Goal: Use online tool/utility: Utilize a website feature to perform a specific function

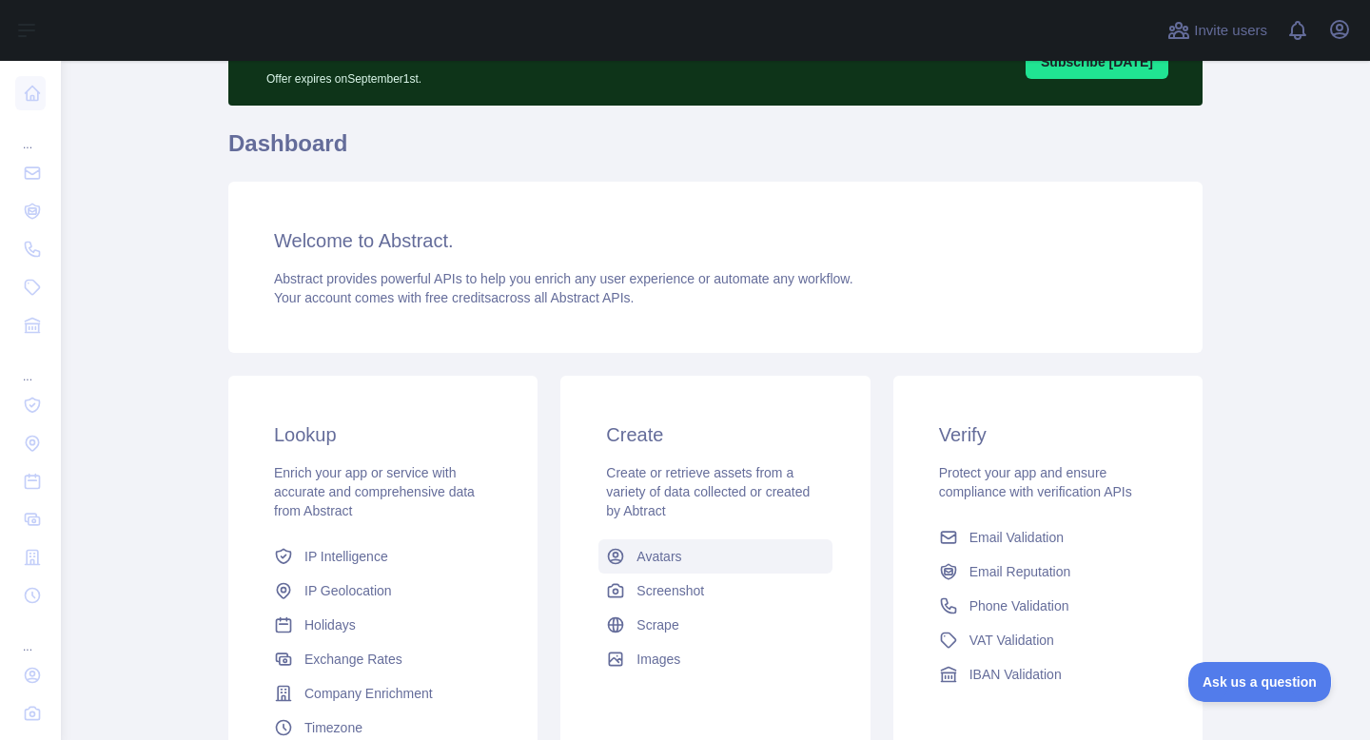
scroll to position [104, 0]
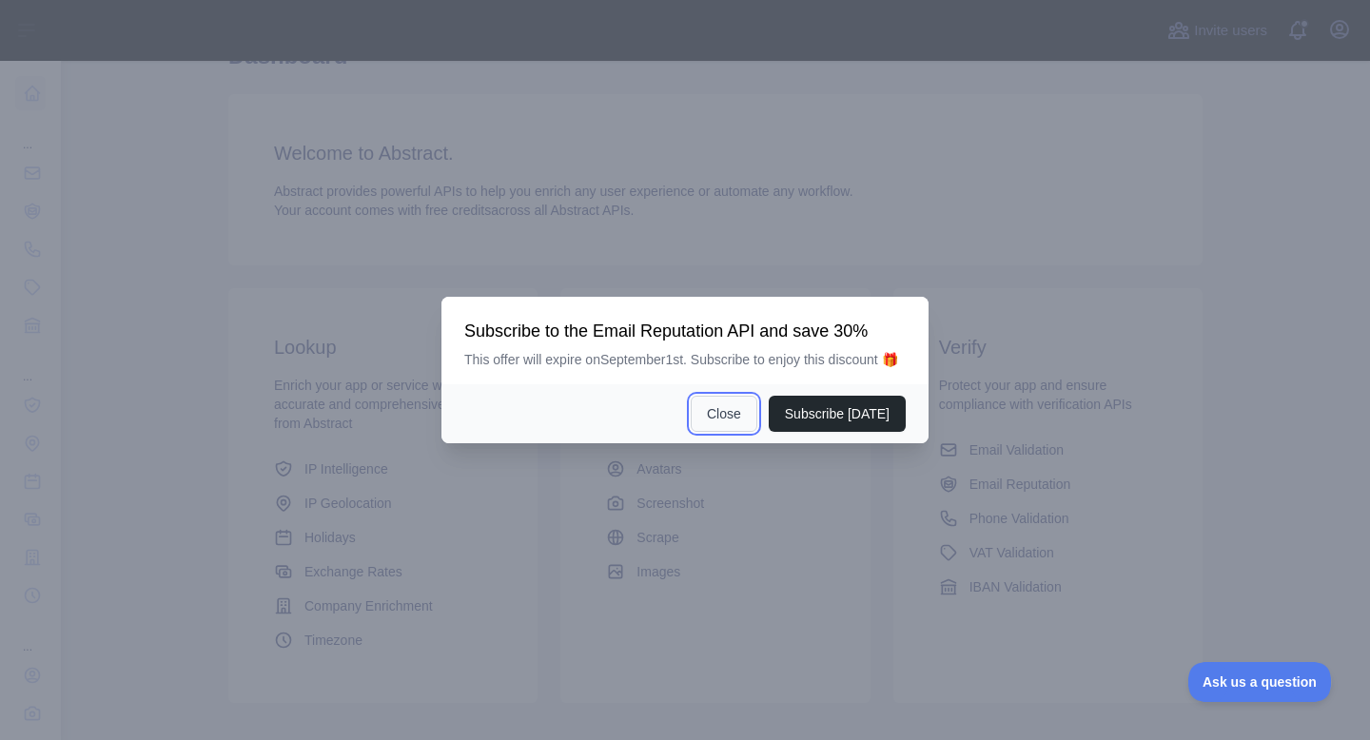
click at [721, 423] on button "Close" at bounding box center [724, 414] width 67 height 36
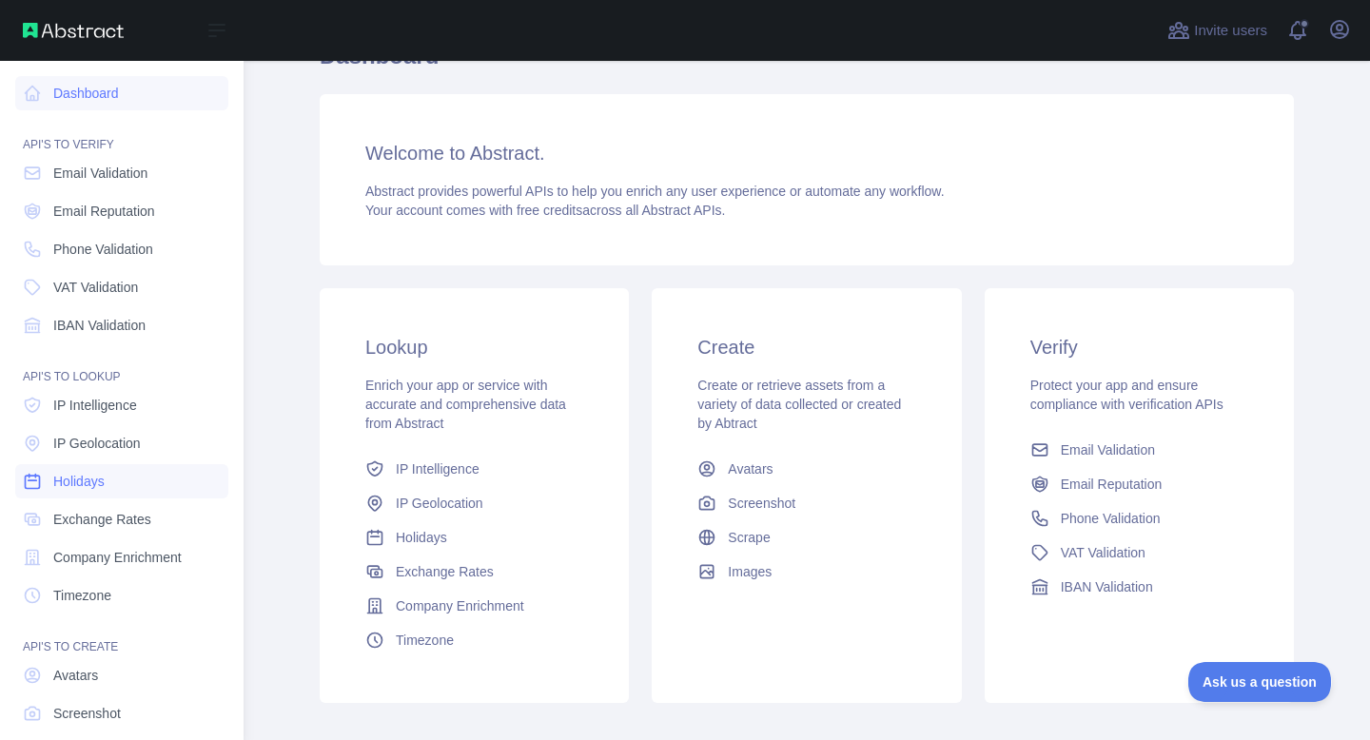
scroll to position [97, 0]
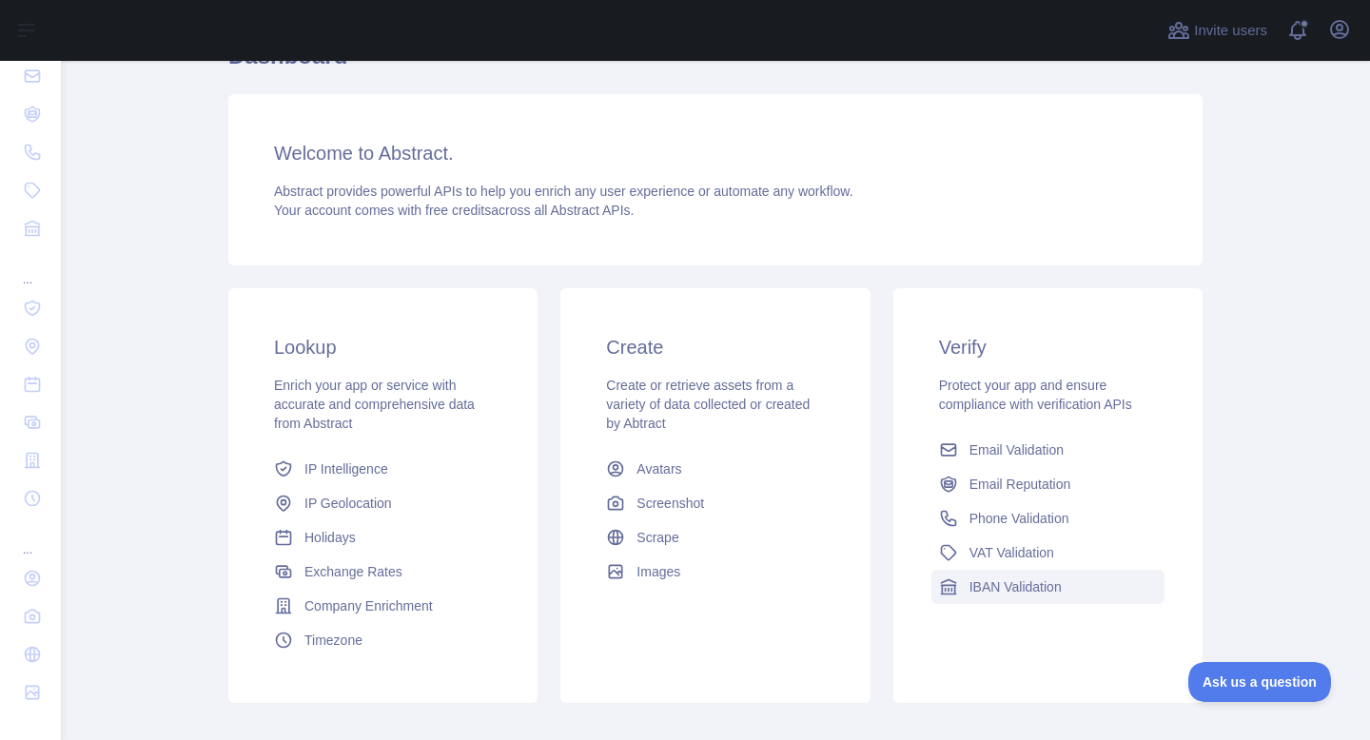
click at [997, 582] on span "IBAN Validation" at bounding box center [1015, 587] width 92 height 19
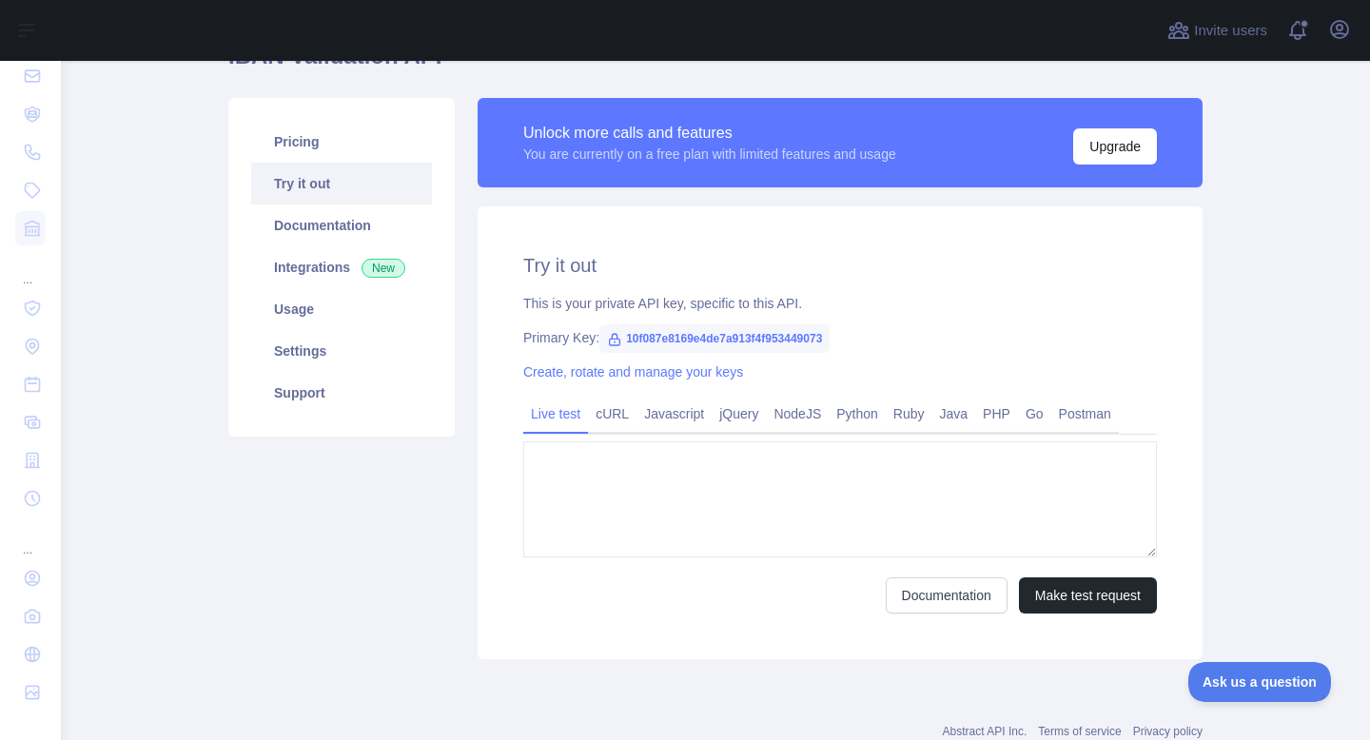
type textarea "**********"
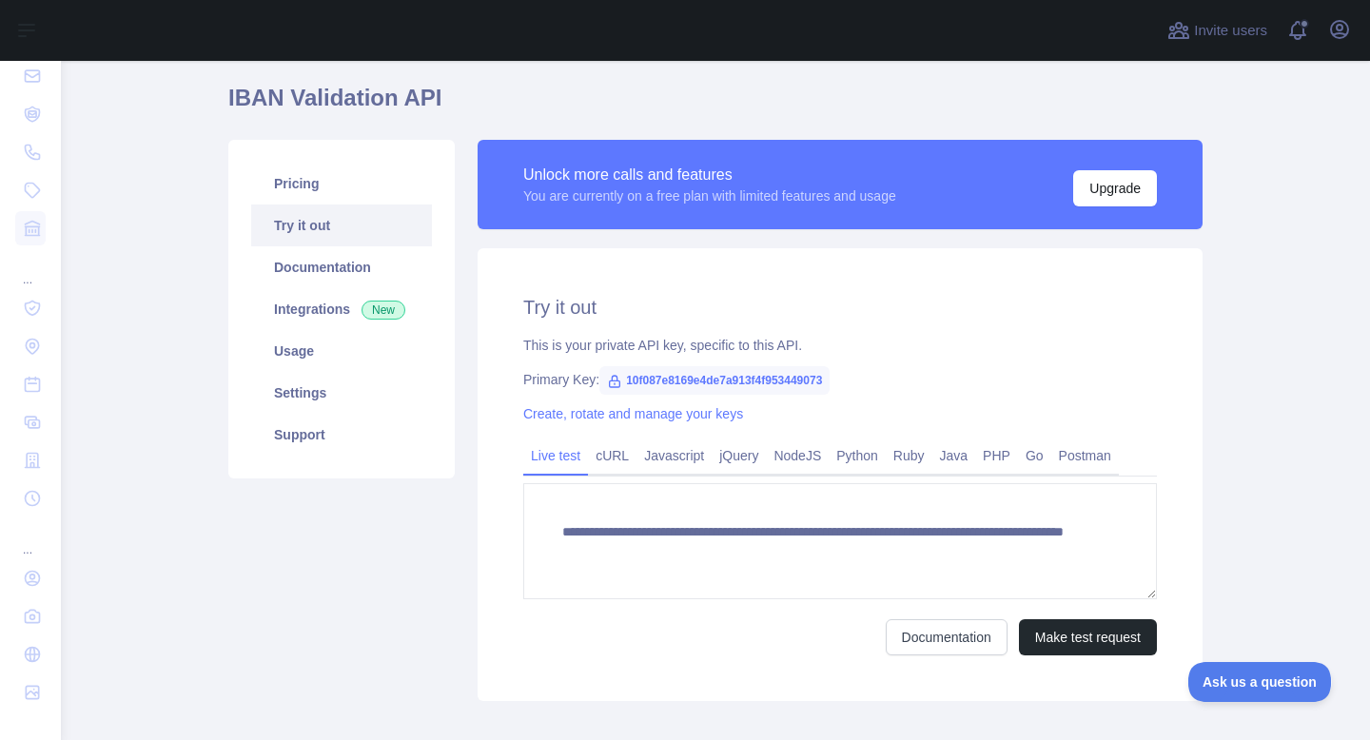
scroll to position [150, 0]
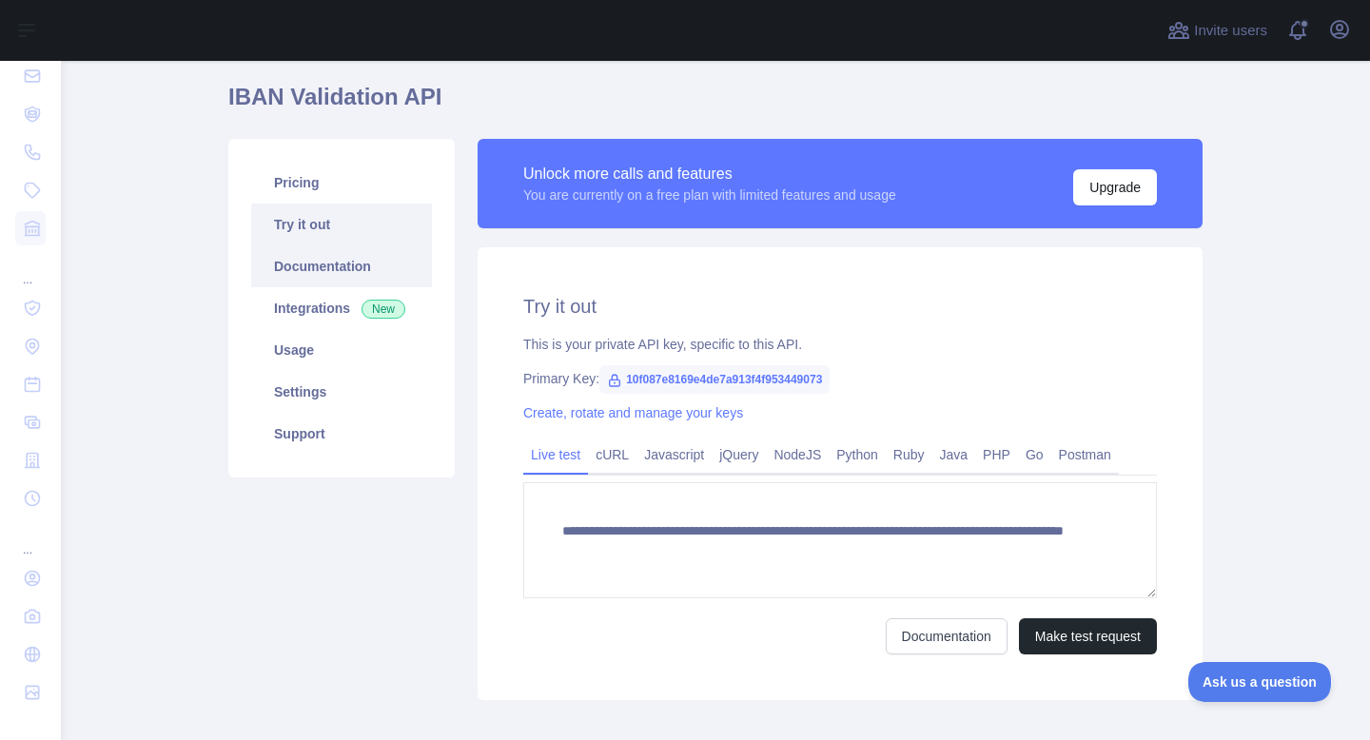
click at [358, 274] on link "Documentation" at bounding box center [341, 266] width 181 height 42
